Goal: Information Seeking & Learning: Learn about a topic

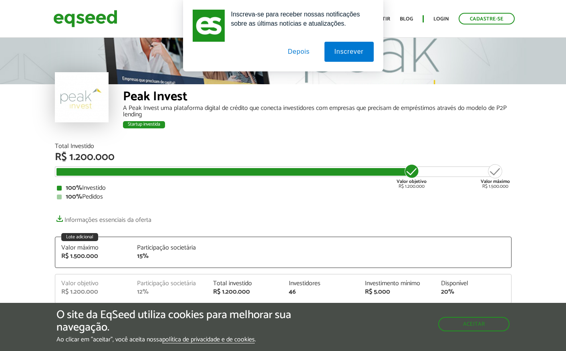
click at [296, 54] on button "Depois" at bounding box center [299, 52] width 42 height 20
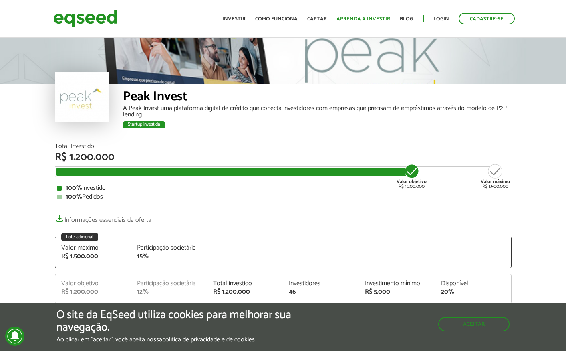
click at [358, 22] on link "Aprenda a investir" at bounding box center [364, 18] width 54 height 5
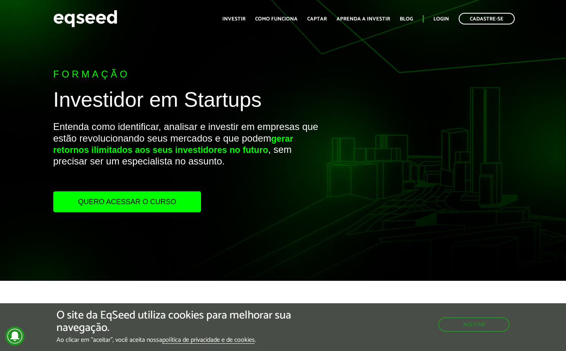
click at [241, 21] on link "Investir" at bounding box center [233, 18] width 23 height 5
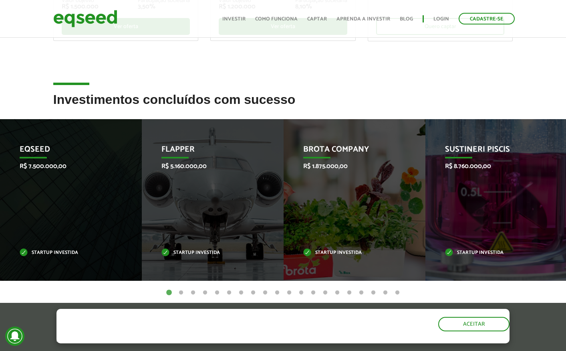
scroll to position [259, 0]
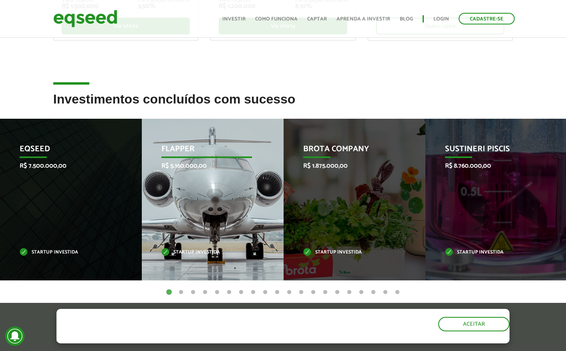
click at [238, 168] on p "R$ 5.160.000,00" at bounding box center [207, 166] width 91 height 8
click at [204, 175] on div "Flapper R$ 5.160.000,00 Startup investida" at bounding box center [207, 200] width 130 height 162
click at [180, 144] on p "Flapper" at bounding box center [207, 151] width 91 height 14
click at [178, 150] on p "Flapper" at bounding box center [206, 151] width 91 height 14
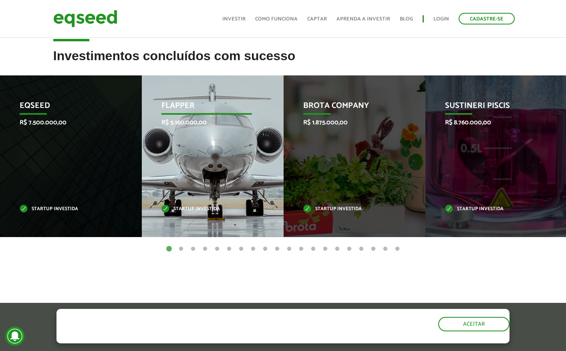
scroll to position [342, 0]
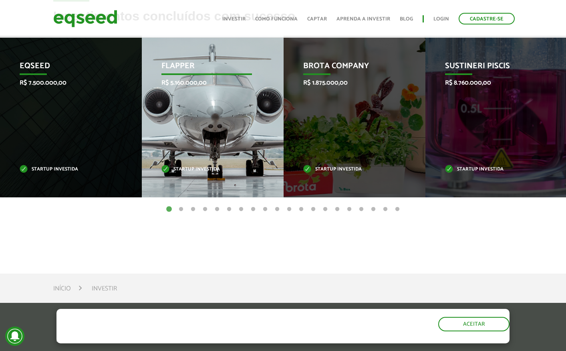
click at [184, 170] on p "Startup investida" at bounding box center [207, 169] width 91 height 4
